Goal: Task Accomplishment & Management: Use online tool/utility

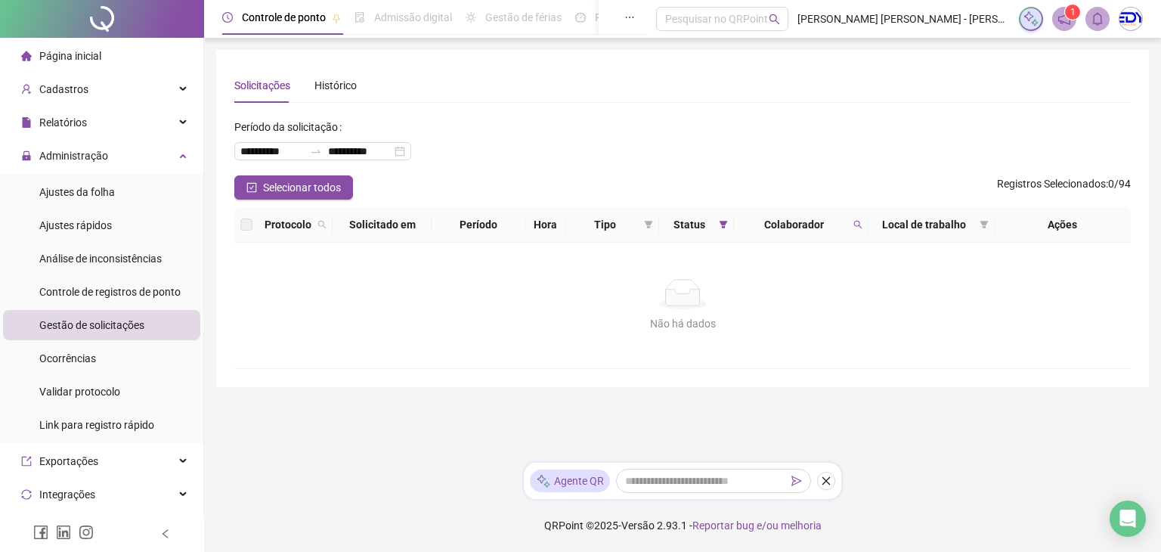
click at [101, 69] on li "Página inicial" at bounding box center [101, 56] width 197 height 30
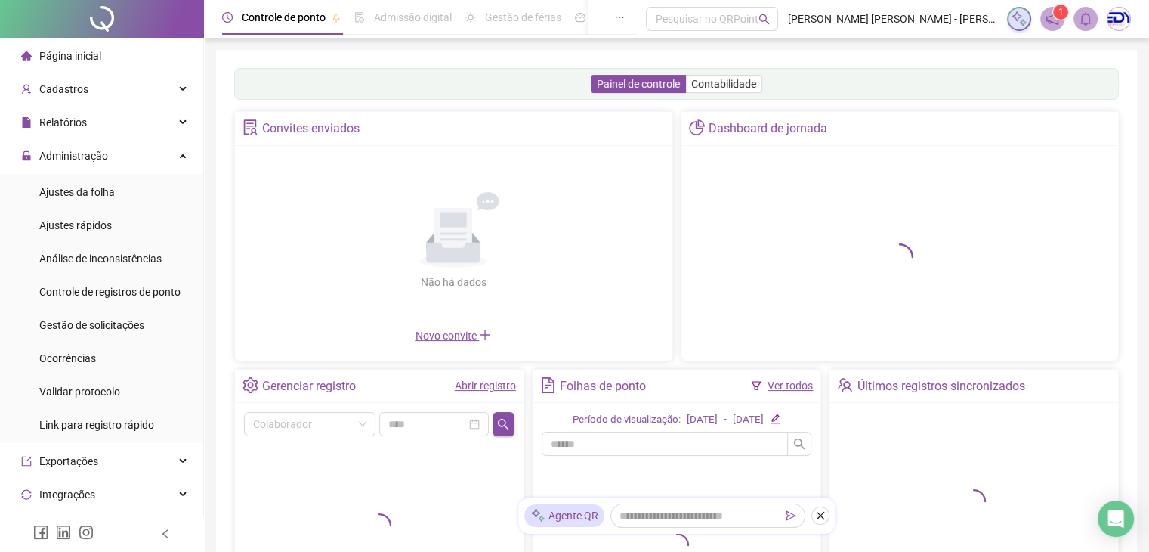
click at [96, 61] on span "Página inicial" at bounding box center [70, 56] width 62 height 12
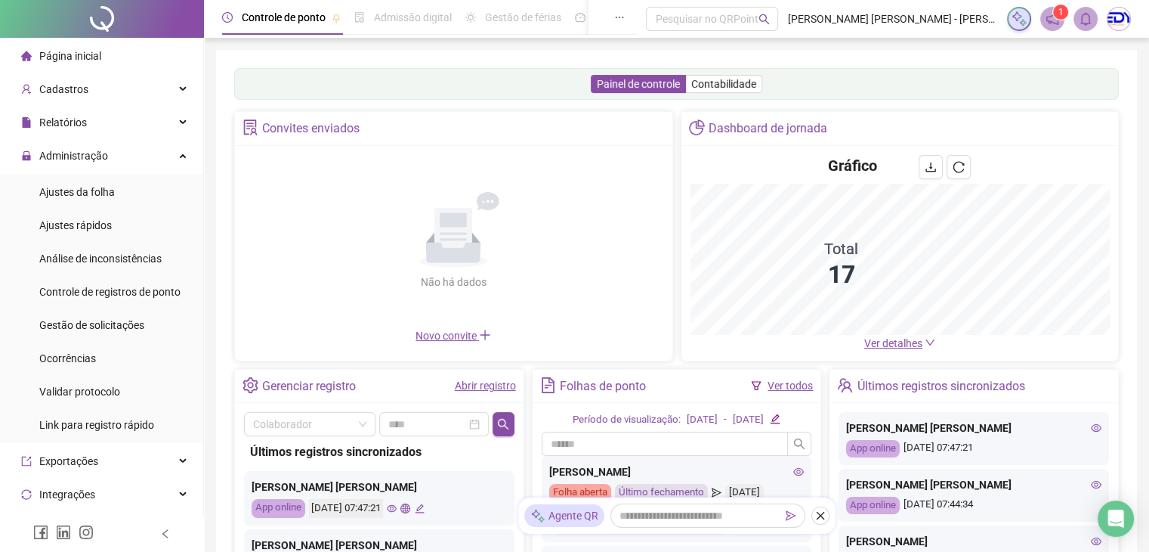
click at [804, 380] on link "Ver todos" at bounding box center [790, 385] width 45 height 12
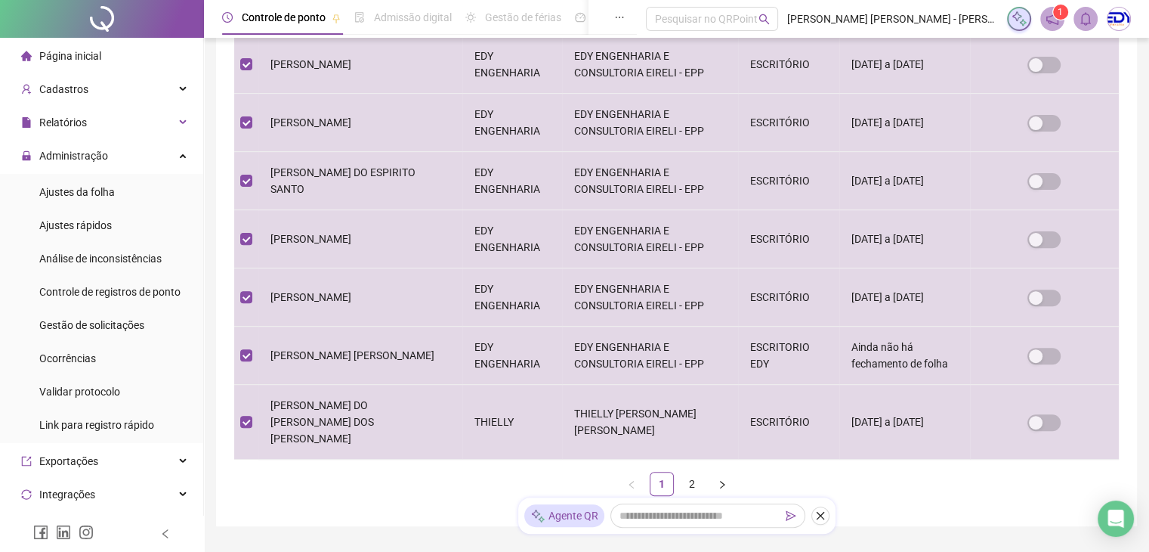
scroll to position [535, 0]
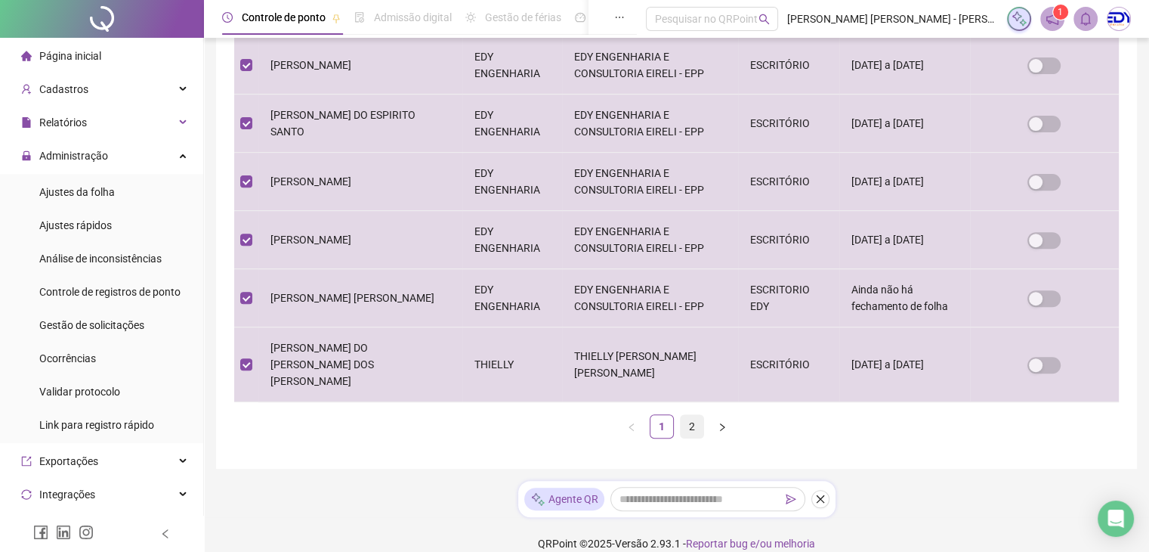
click at [689, 415] on link "2" at bounding box center [692, 426] width 23 height 23
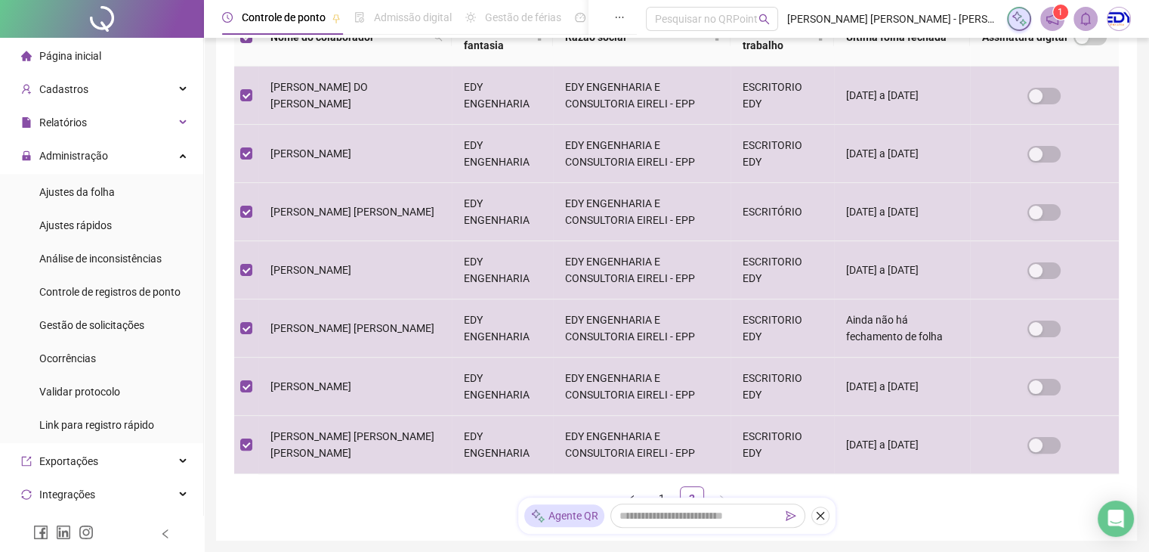
scroll to position [360, 0]
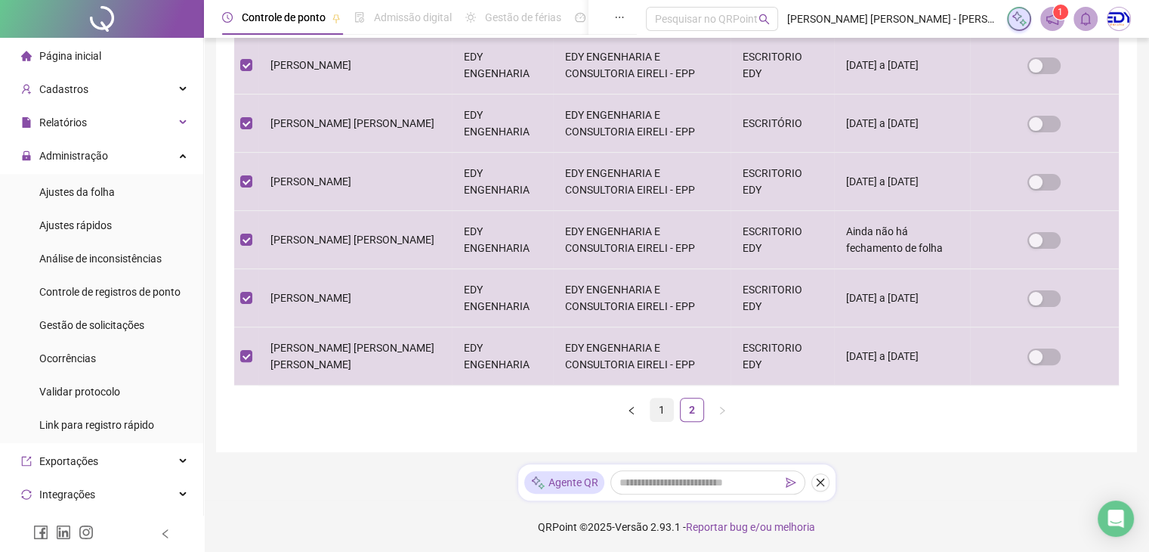
click at [666, 415] on link "1" at bounding box center [662, 409] width 23 height 23
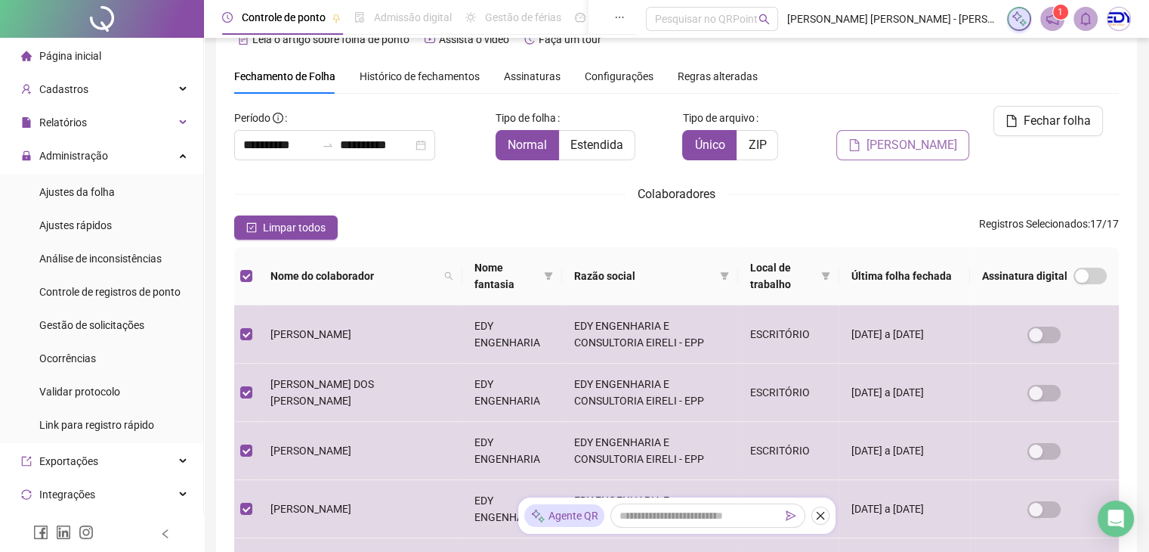
click at [936, 136] on span "[PERSON_NAME]" at bounding box center [912, 145] width 91 height 18
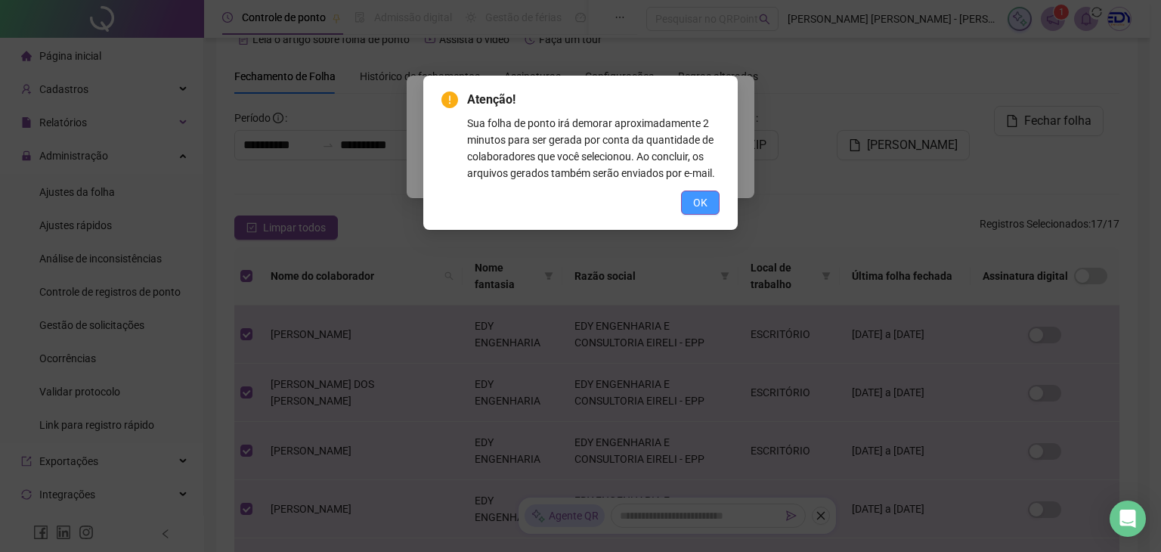
click at [696, 205] on span "OK" at bounding box center [700, 202] width 14 height 17
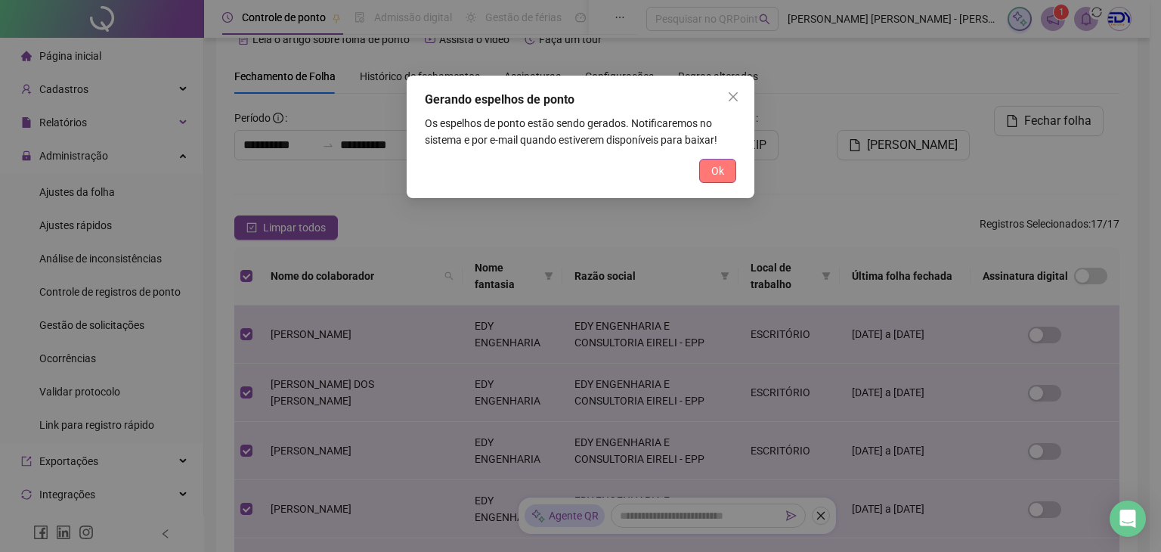
click at [714, 166] on span "Ok" at bounding box center [717, 170] width 13 height 17
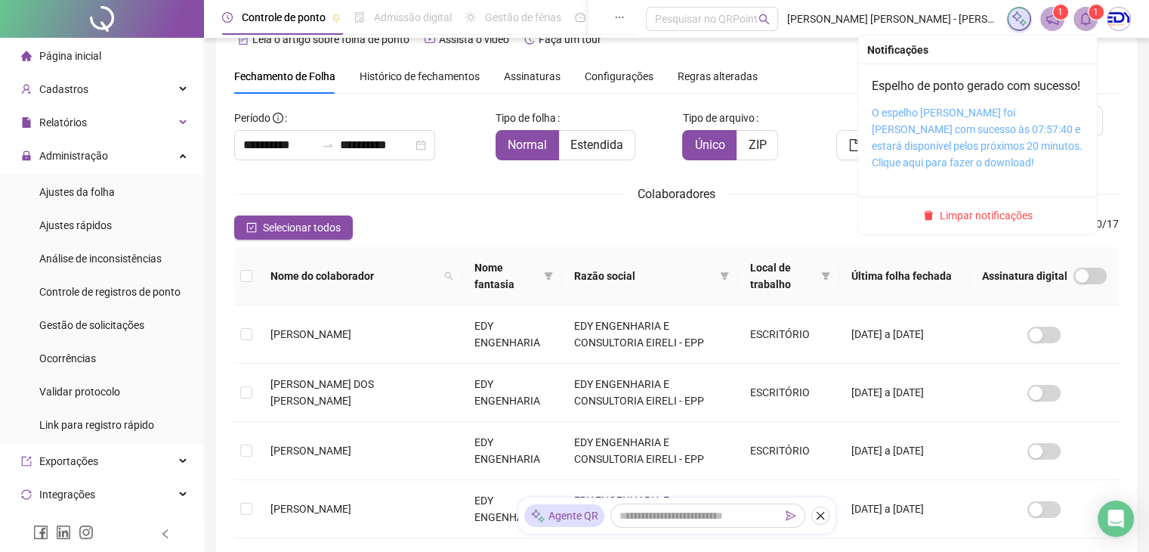
click at [952, 160] on link "O espelho [PERSON_NAME] foi [PERSON_NAME] com sucesso às 07:57:40 e estará disp…" at bounding box center [977, 138] width 211 height 62
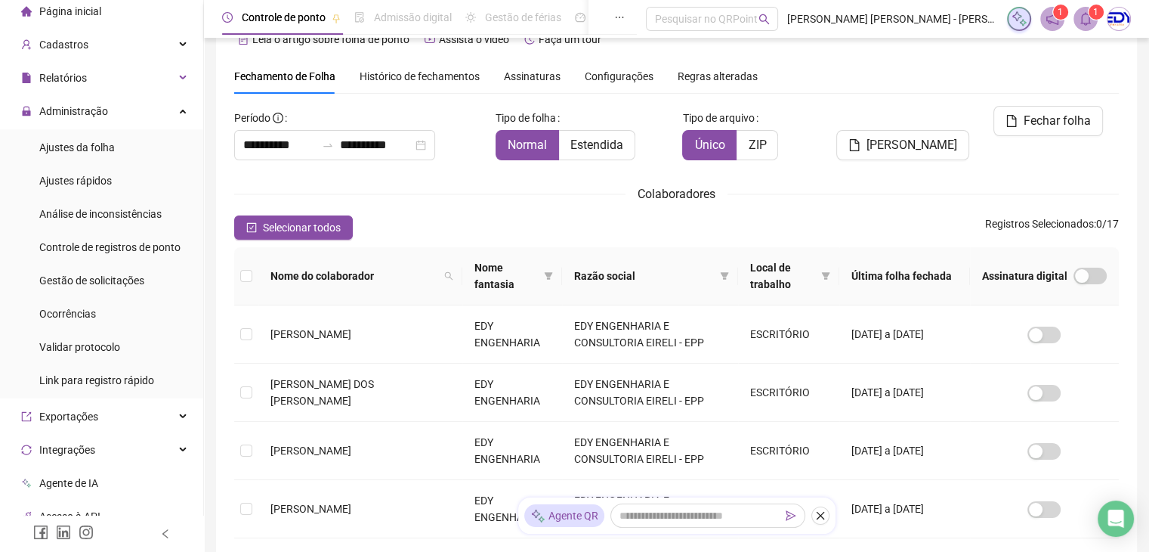
scroll to position [0, 0]
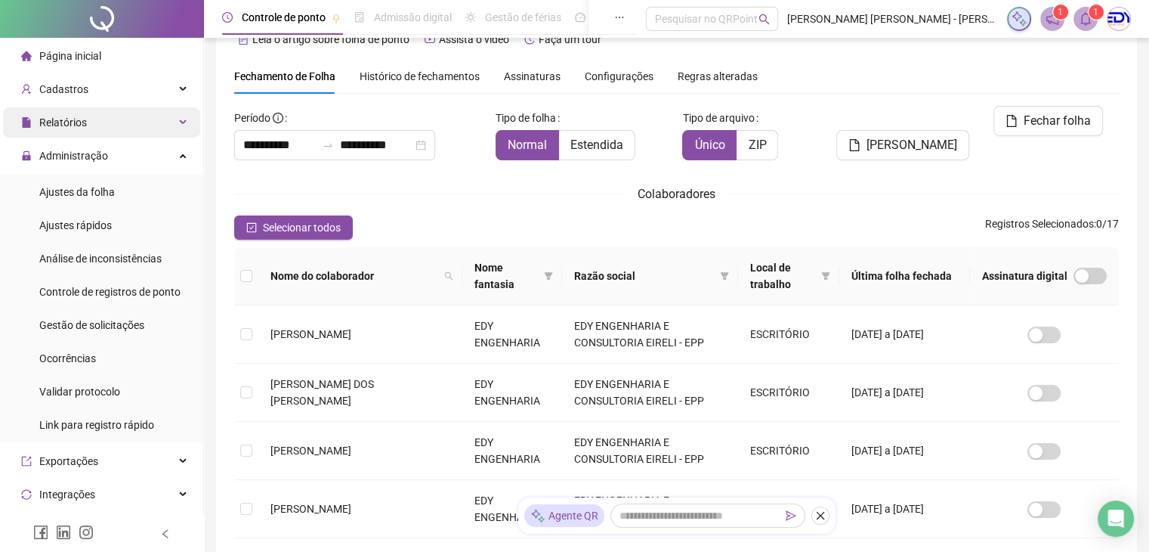
click at [166, 123] on div "Relatórios" at bounding box center [101, 122] width 197 height 30
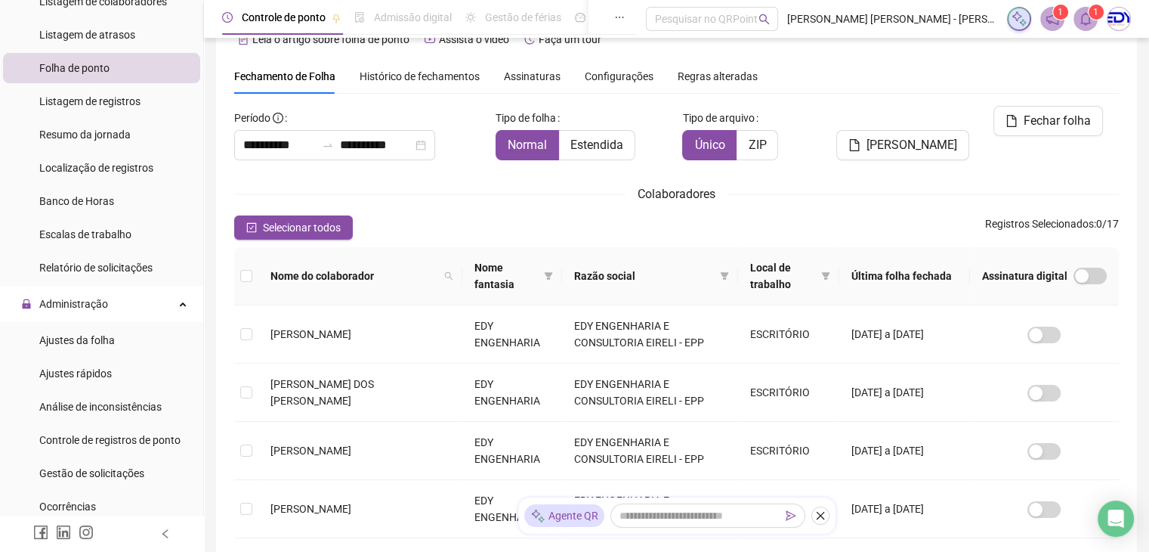
scroll to position [152, 0]
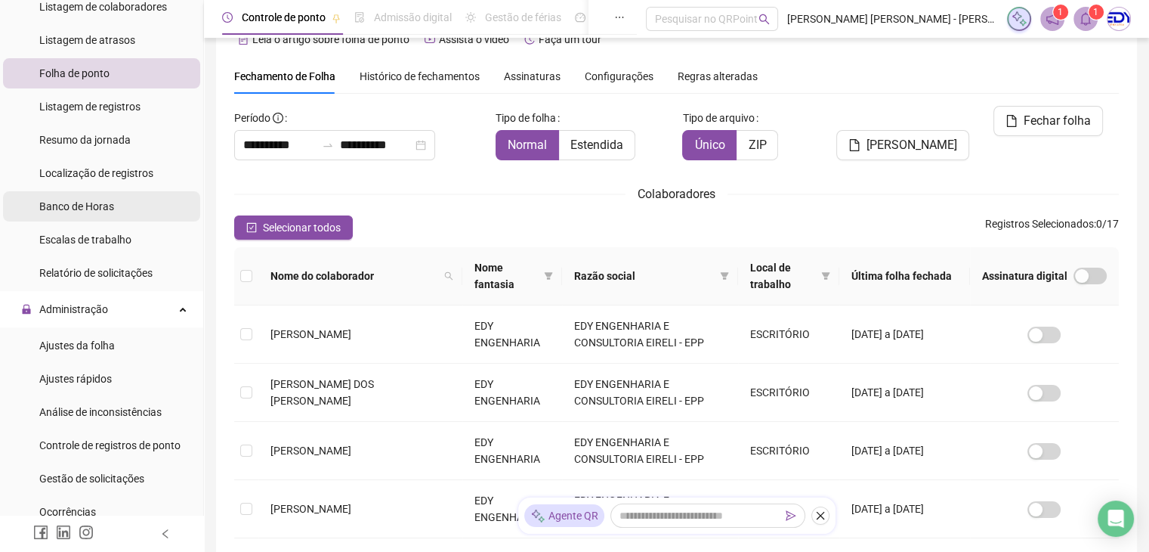
click at [91, 206] on span "Banco de Horas" at bounding box center [76, 206] width 75 height 12
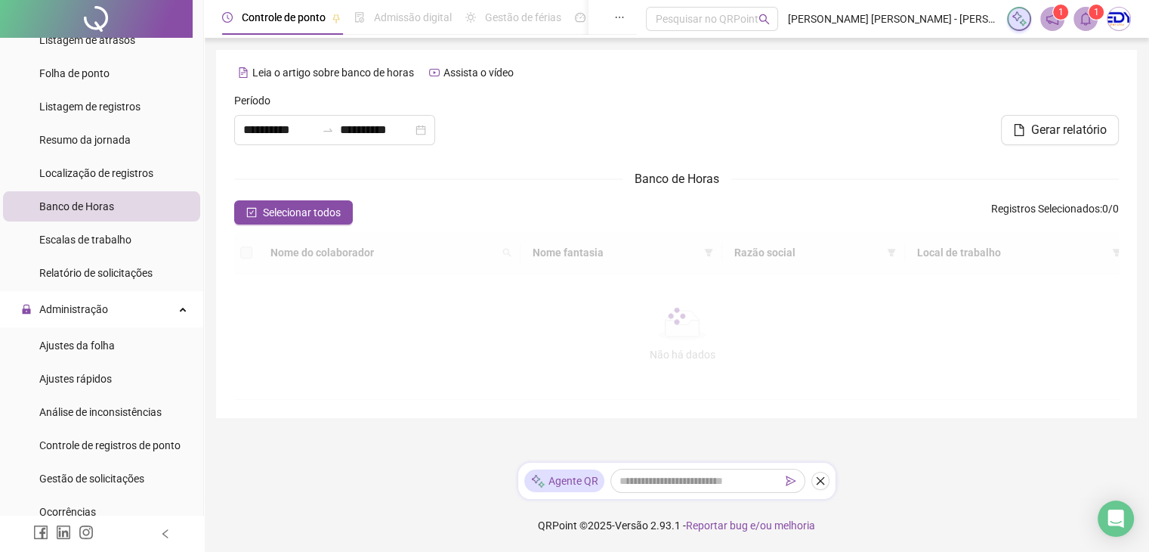
type input "**********"
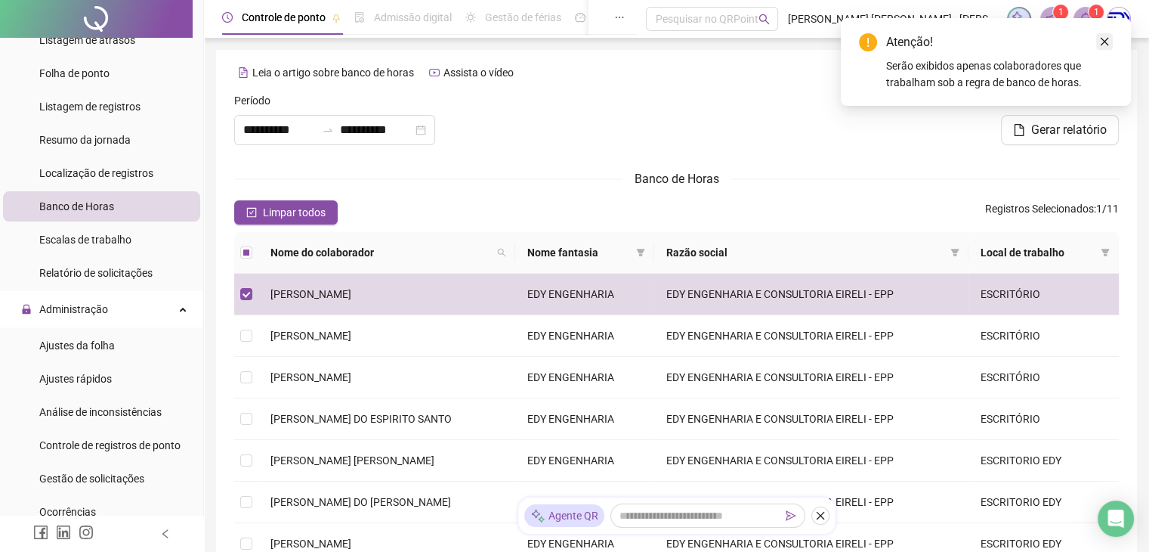
click at [1109, 40] on icon "close" at bounding box center [1105, 41] width 11 height 11
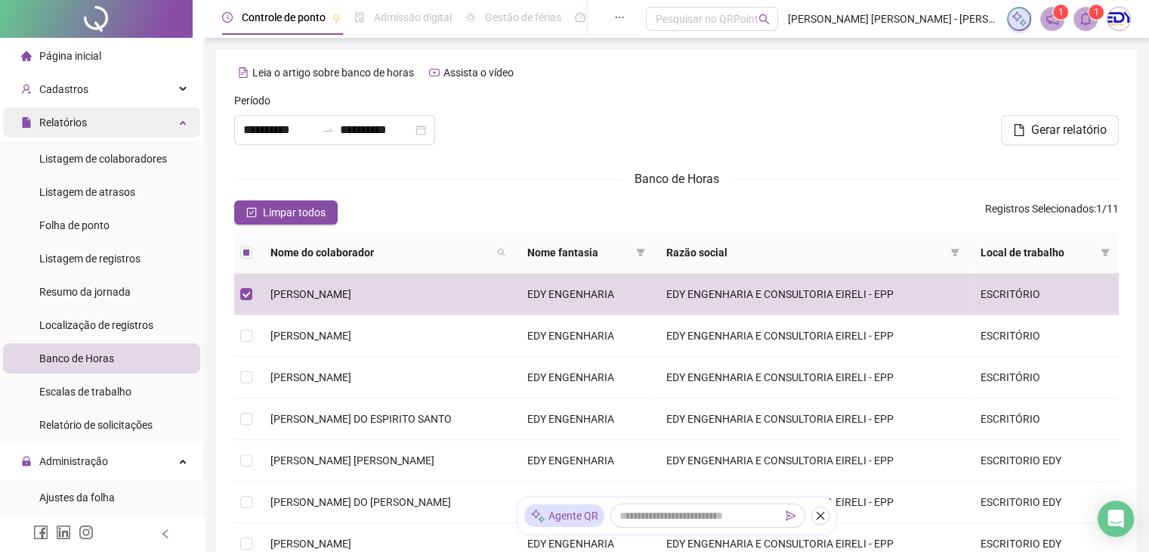
click at [172, 128] on div "Relatórios" at bounding box center [101, 122] width 197 height 30
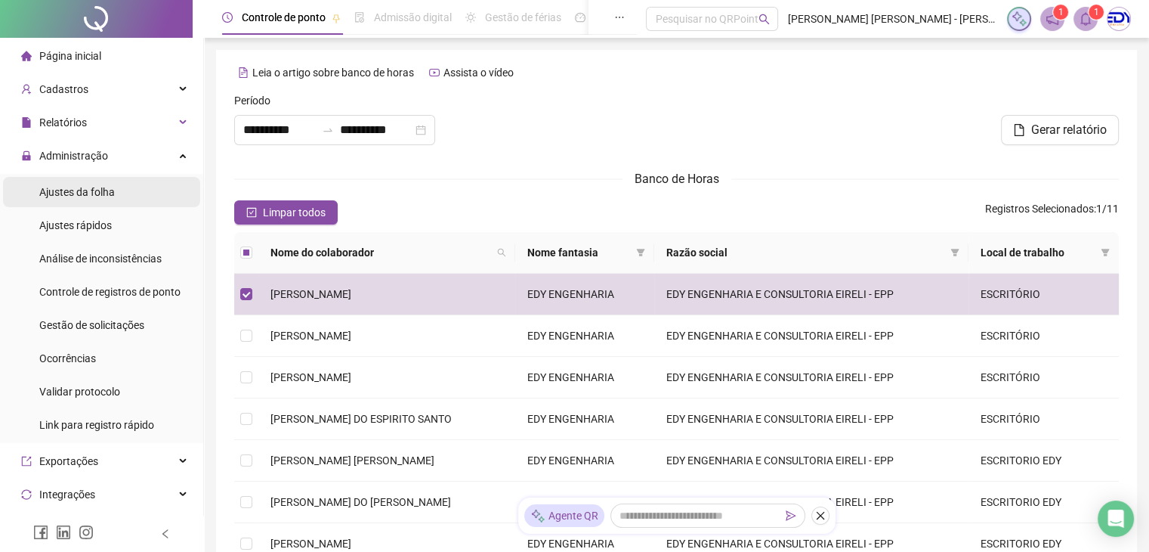
click at [100, 197] on span "Ajustes da folha" at bounding box center [77, 192] width 76 height 12
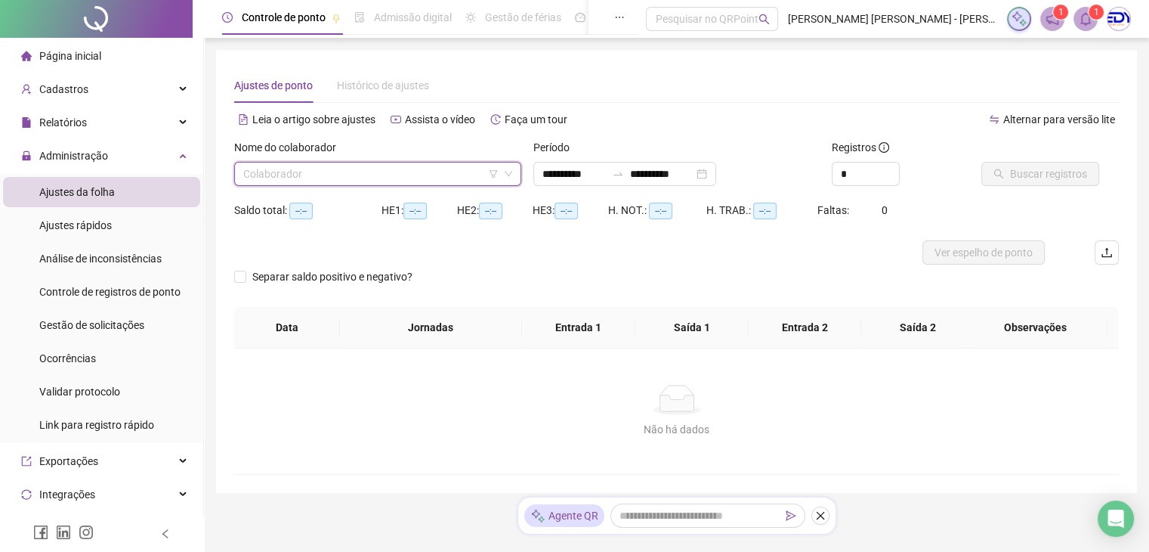
click at [272, 176] on input "search" at bounding box center [370, 173] width 255 height 23
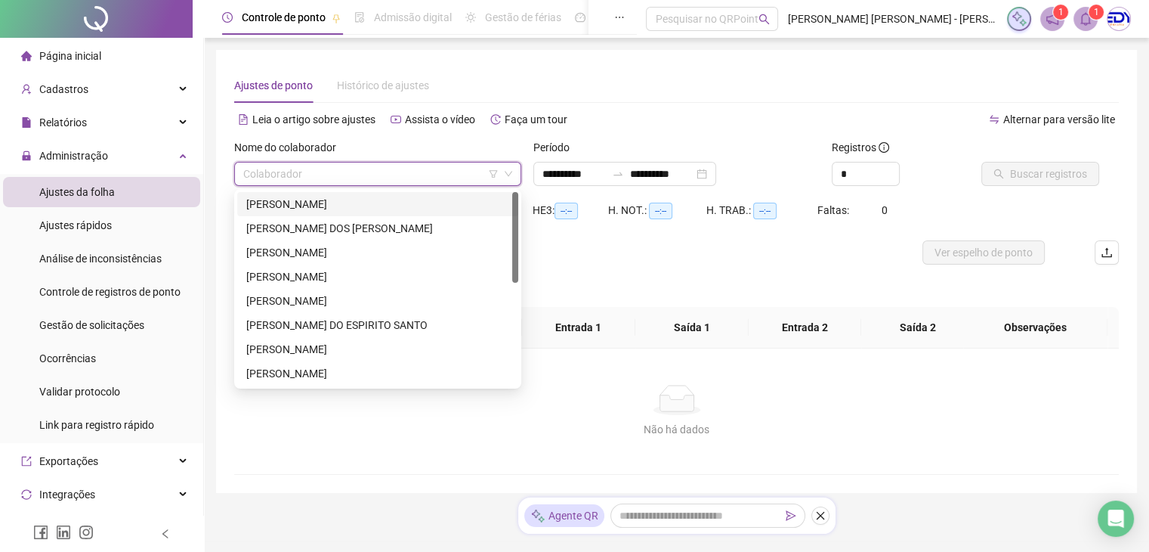
type input "**********"
click at [324, 206] on div "[PERSON_NAME]" at bounding box center [377, 204] width 263 height 17
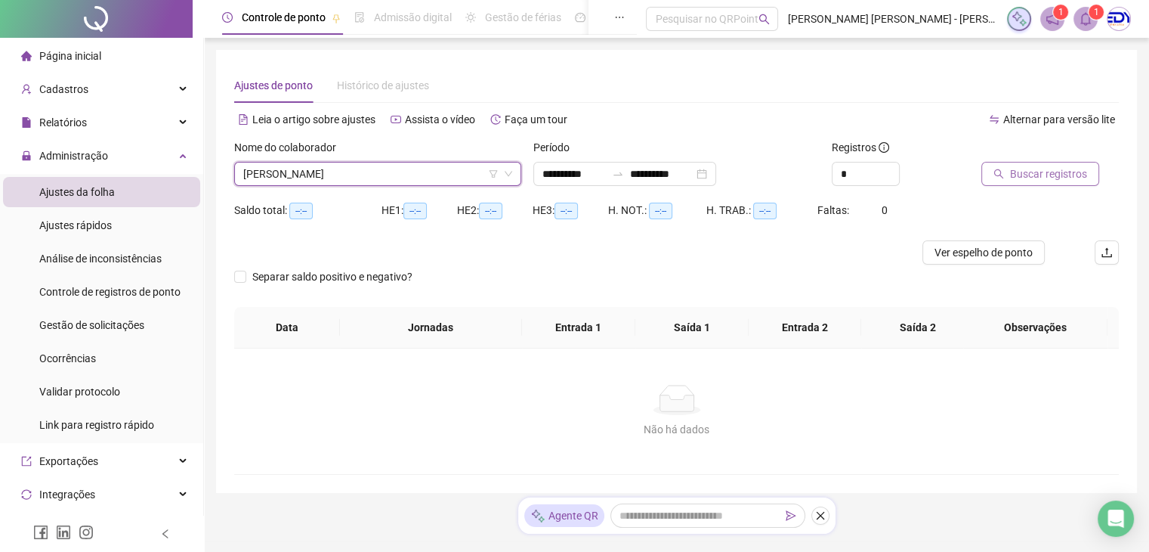
click at [1051, 166] on span "Buscar registros" at bounding box center [1048, 174] width 77 height 17
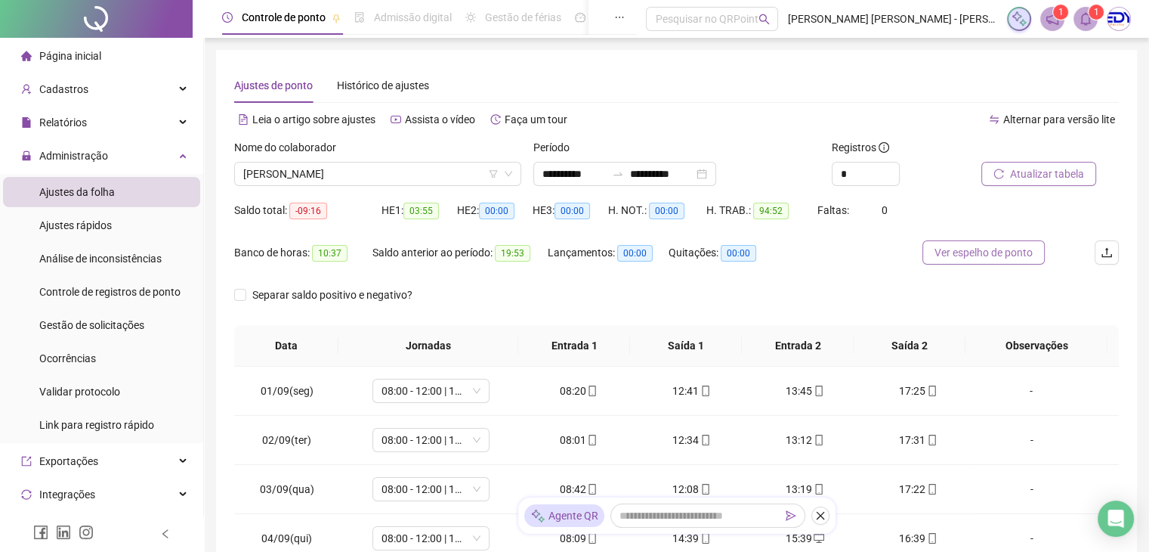
click at [946, 261] on button "Ver espelho de ponto" at bounding box center [984, 252] width 122 height 24
